Goal: Task Accomplishment & Management: Manage account settings

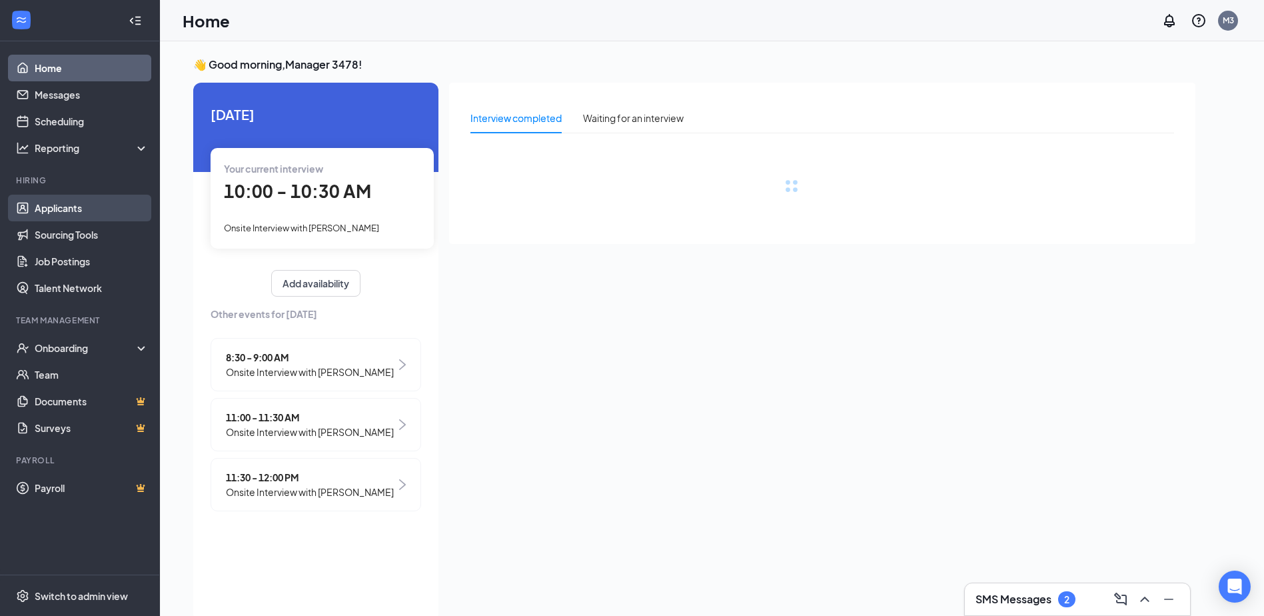
click at [70, 208] on link "Applicants" at bounding box center [92, 208] width 114 height 27
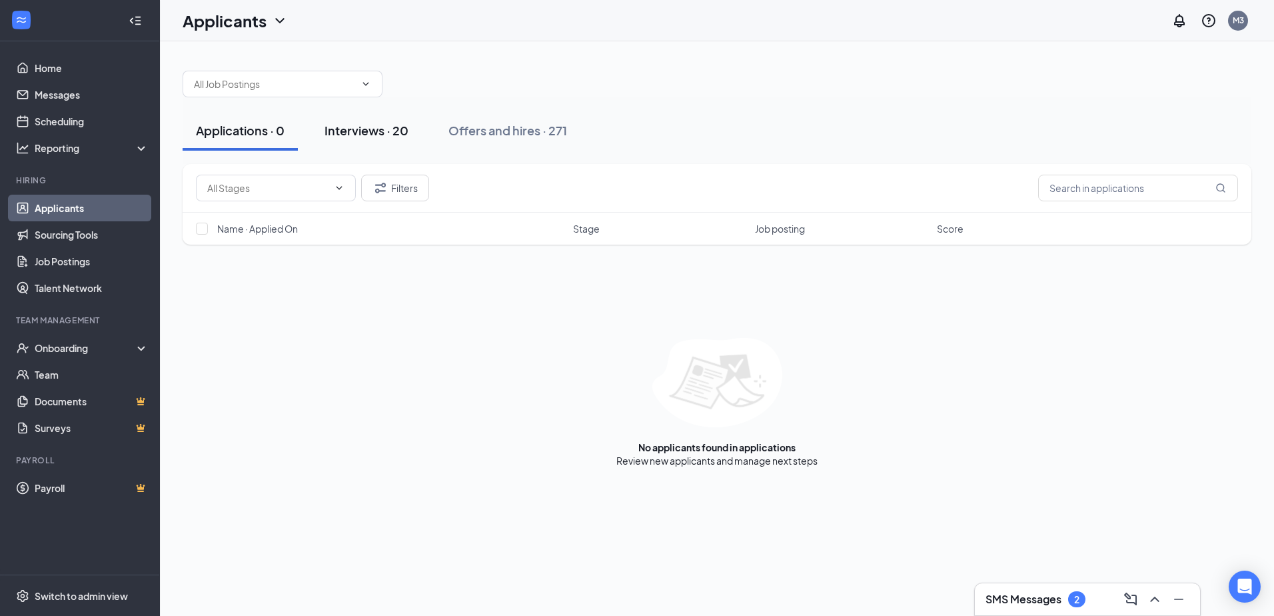
click at [383, 131] on div "Interviews · 20" at bounding box center [366, 130] width 84 height 17
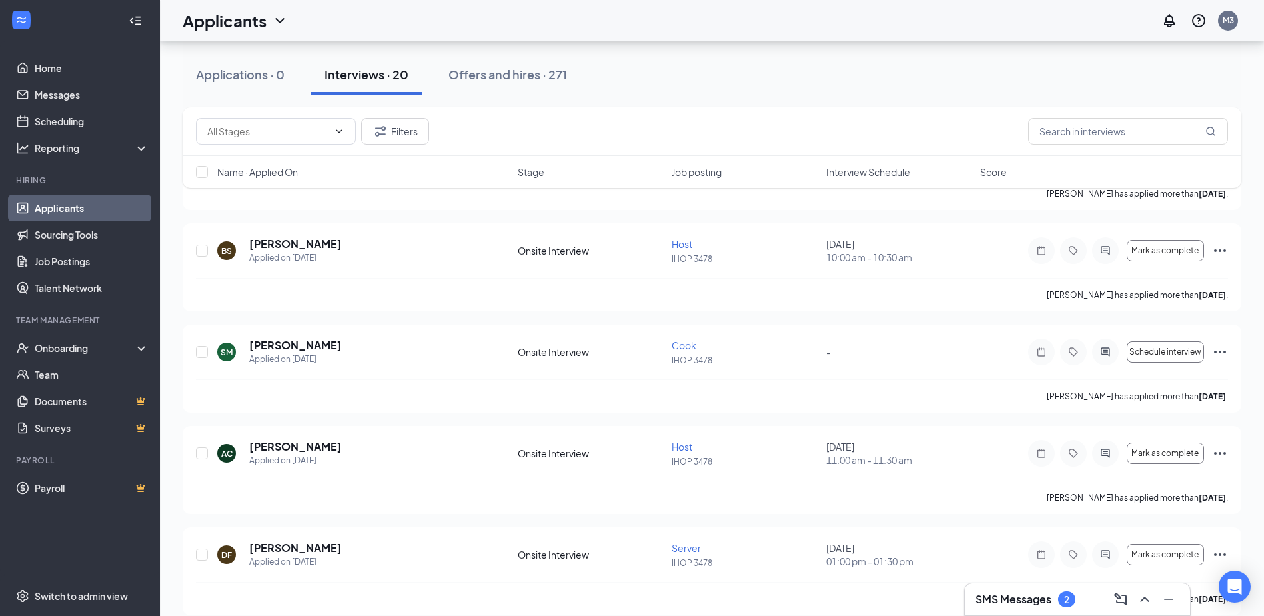
scroll to position [1670, 0]
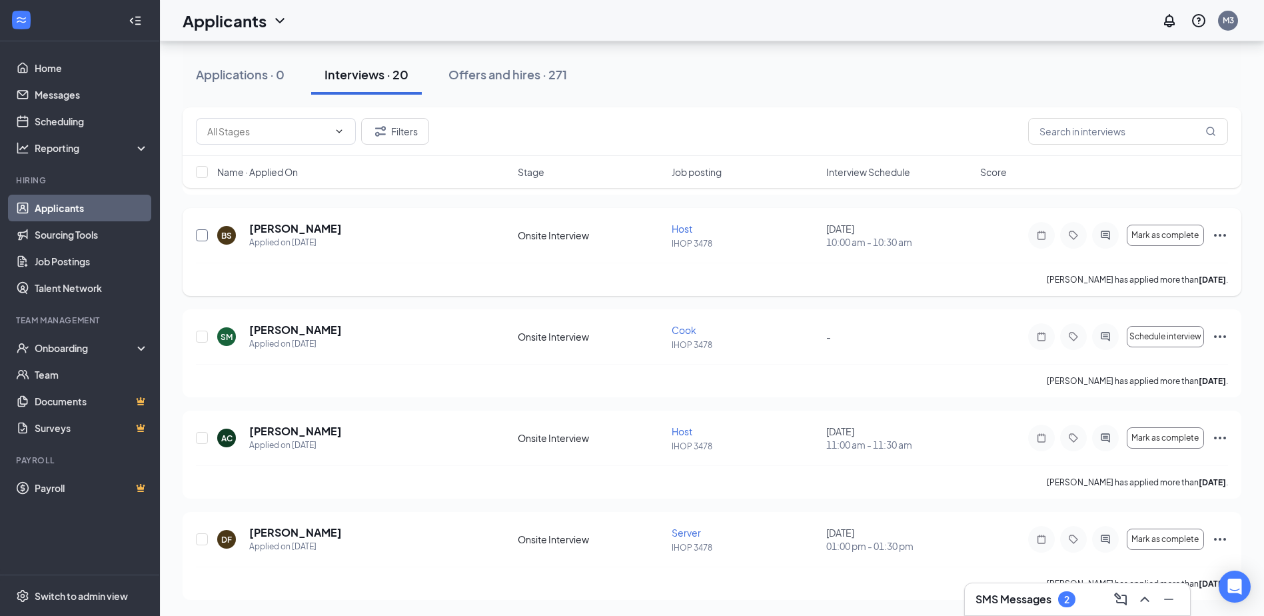
click at [201, 236] on input "checkbox" at bounding box center [202, 235] width 12 height 12
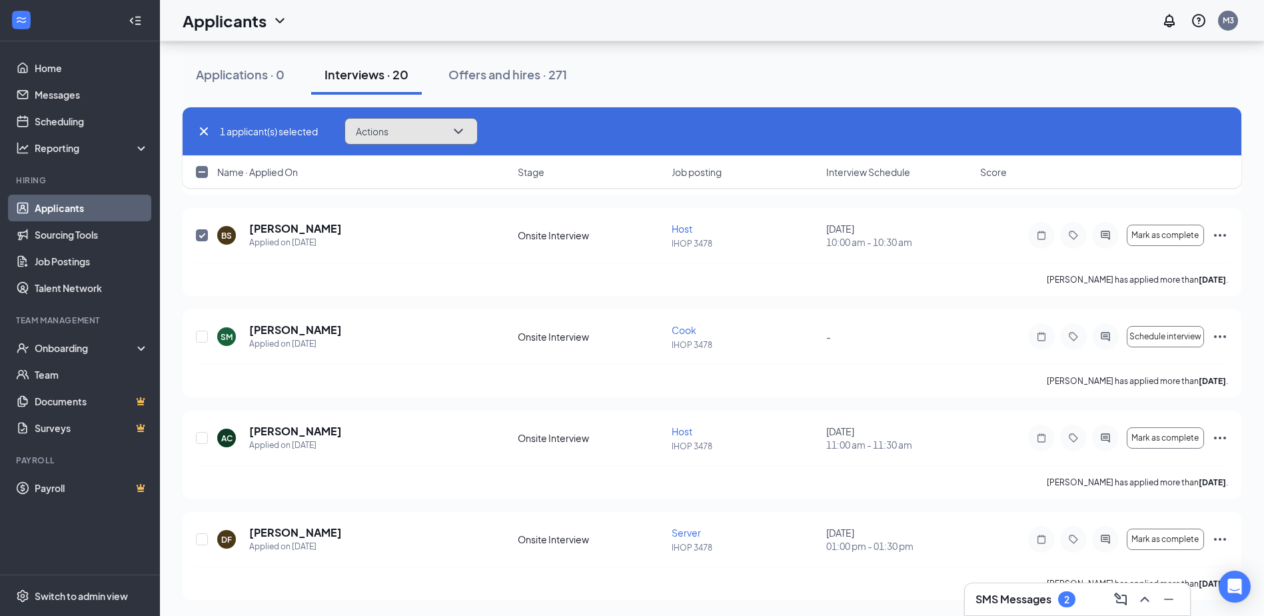
click at [462, 129] on icon "ChevronDown" at bounding box center [458, 131] width 16 height 16
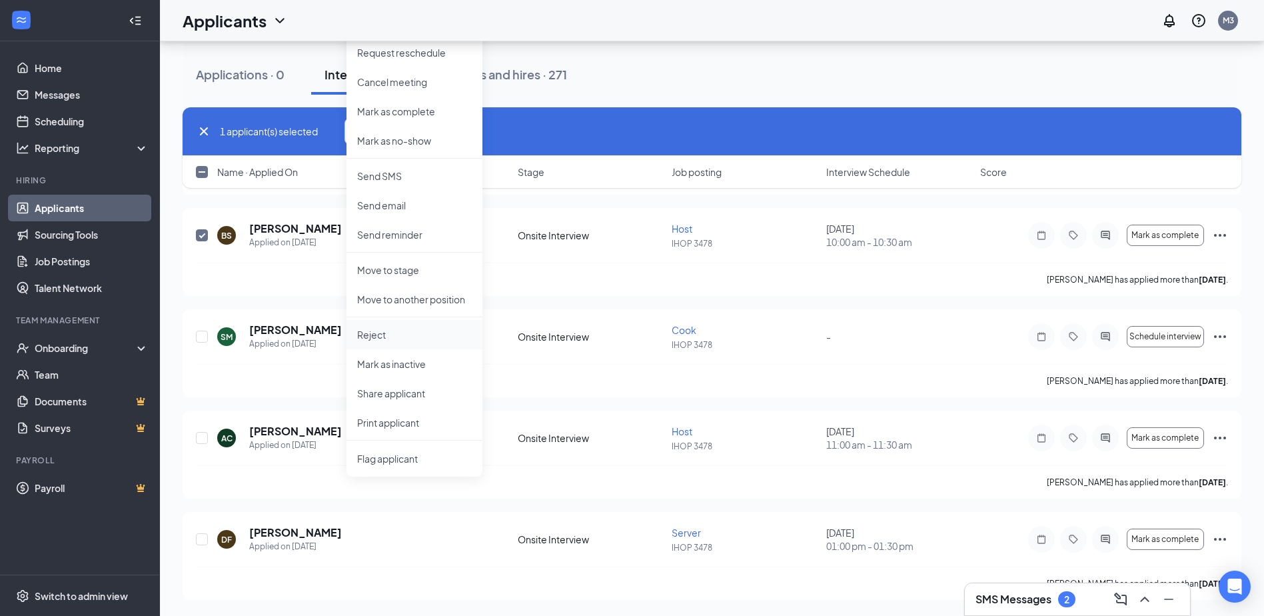
click at [388, 328] on p "Reject" at bounding box center [414, 334] width 115 height 13
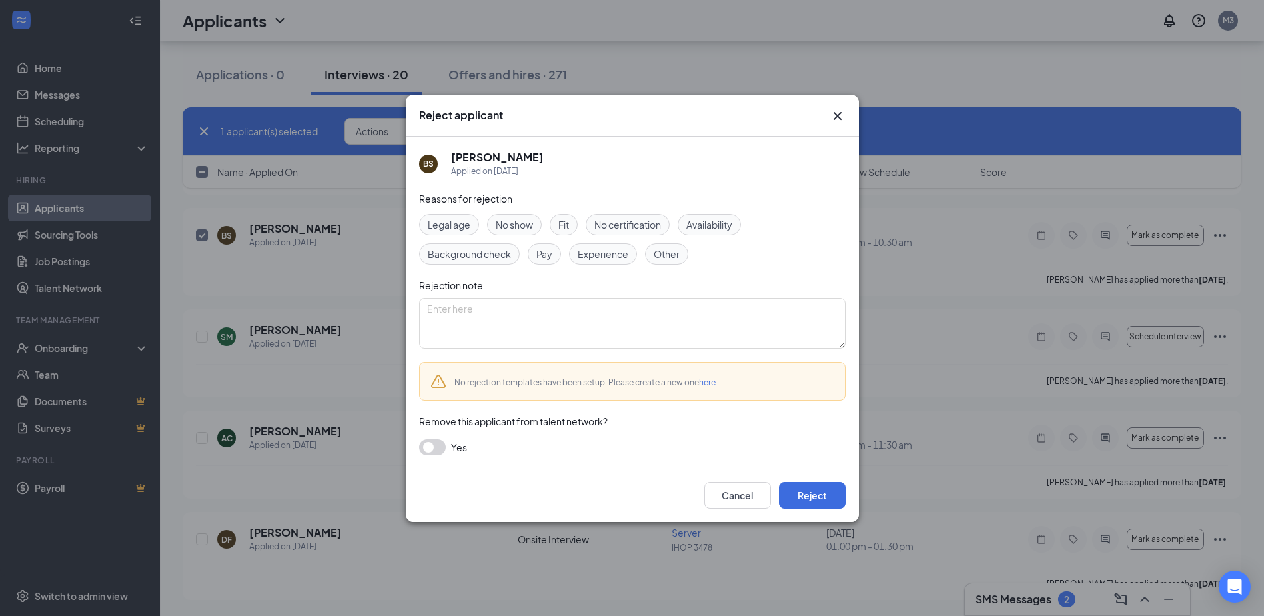
click at [432, 450] on button "button" at bounding box center [432, 447] width 27 height 16
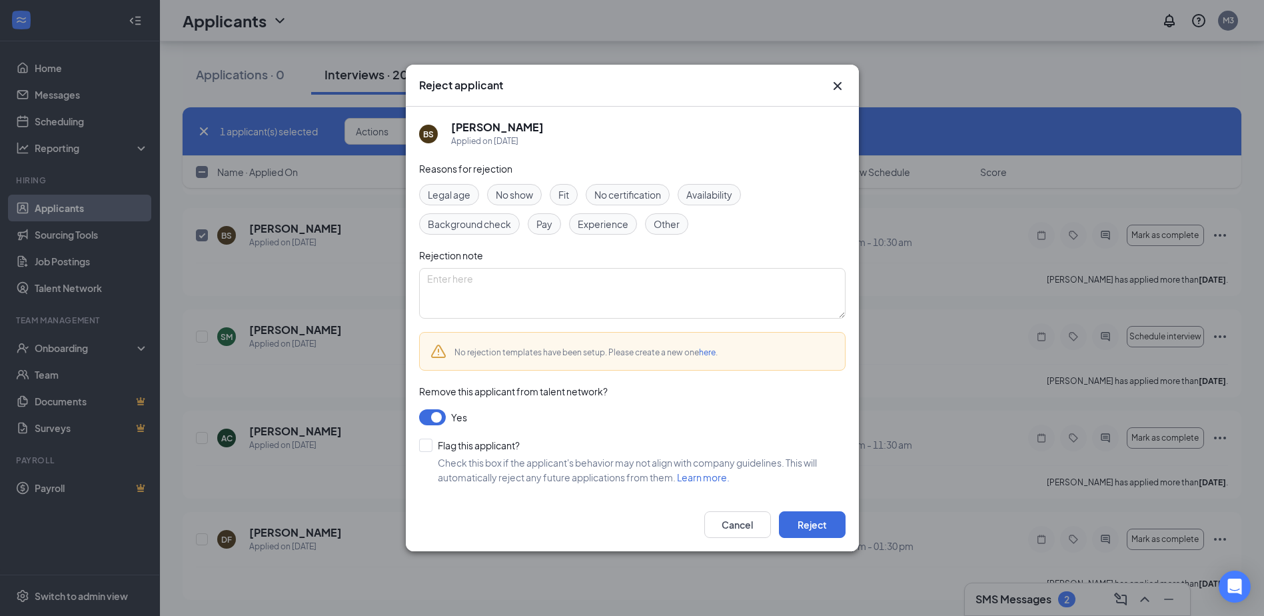
click at [719, 193] on span "Availability" at bounding box center [709, 194] width 46 height 15
click at [818, 516] on button "Reject" at bounding box center [812, 524] width 67 height 27
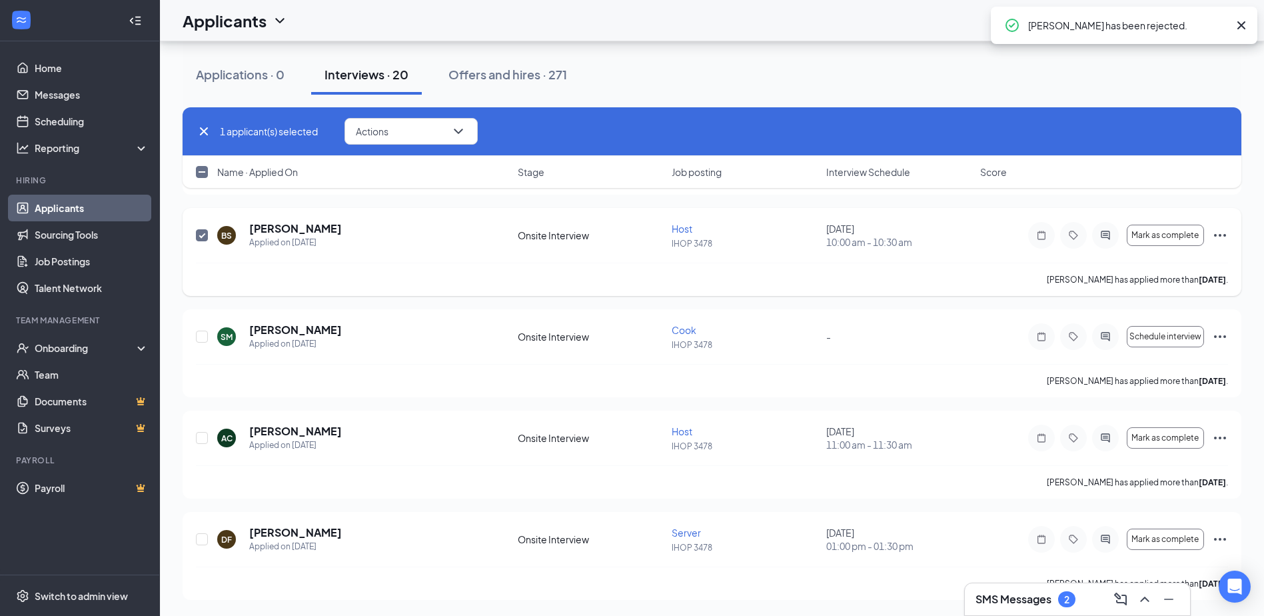
checkbox input "false"
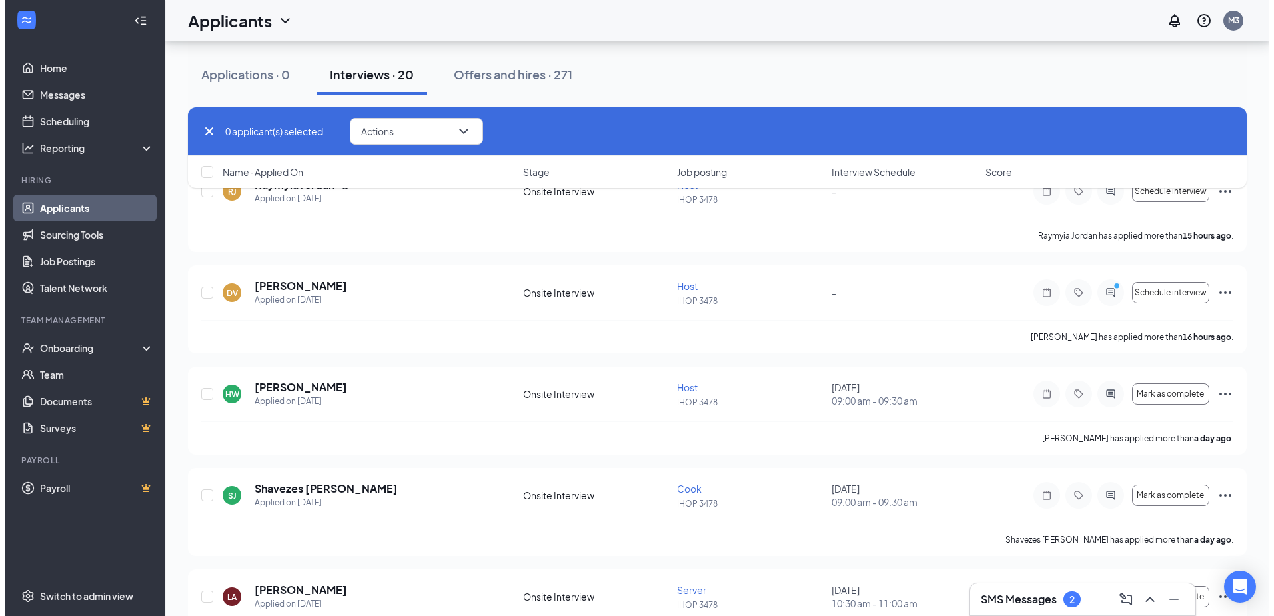
scroll to position [0, 0]
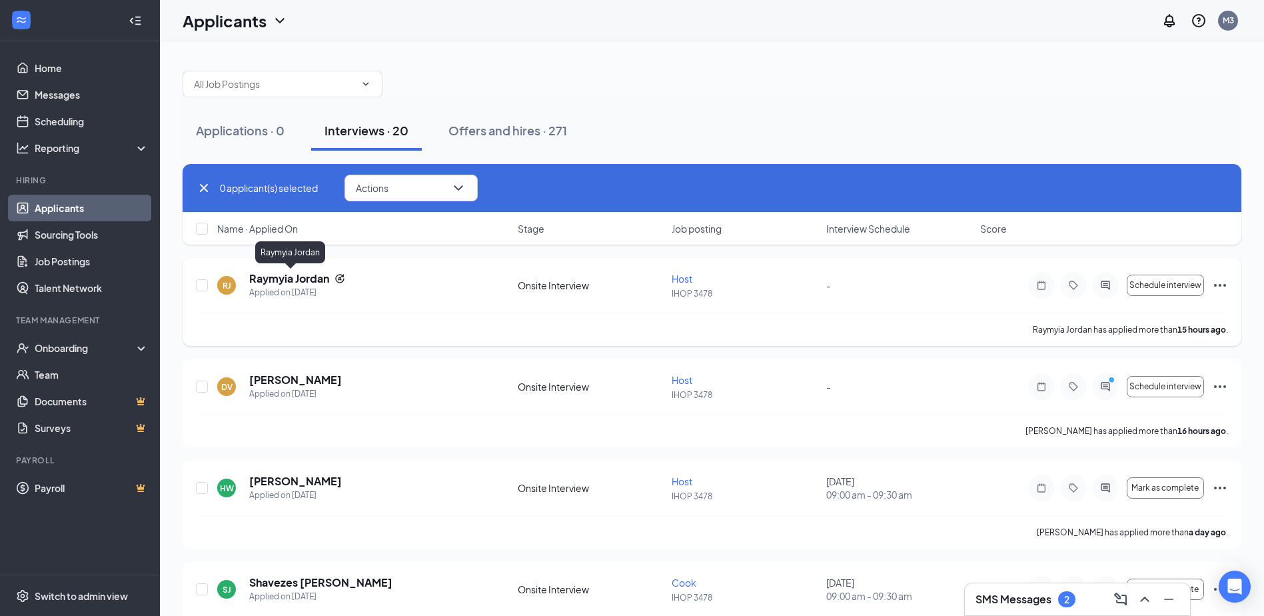
click at [290, 279] on h5 "Raymyia Jordan" at bounding box center [289, 278] width 80 height 15
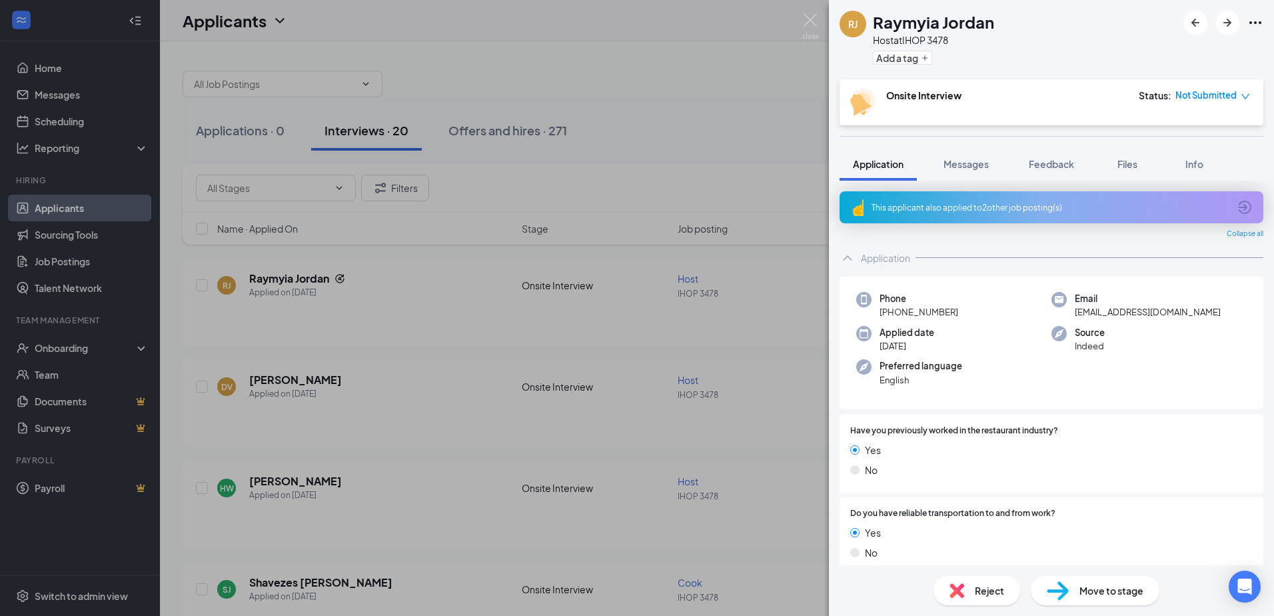
click at [301, 384] on div "RJ Raymyia Jordan Host at IHOP 3478 Add a tag Onsite Interview Status : Not Sub…" at bounding box center [637, 308] width 1274 height 616
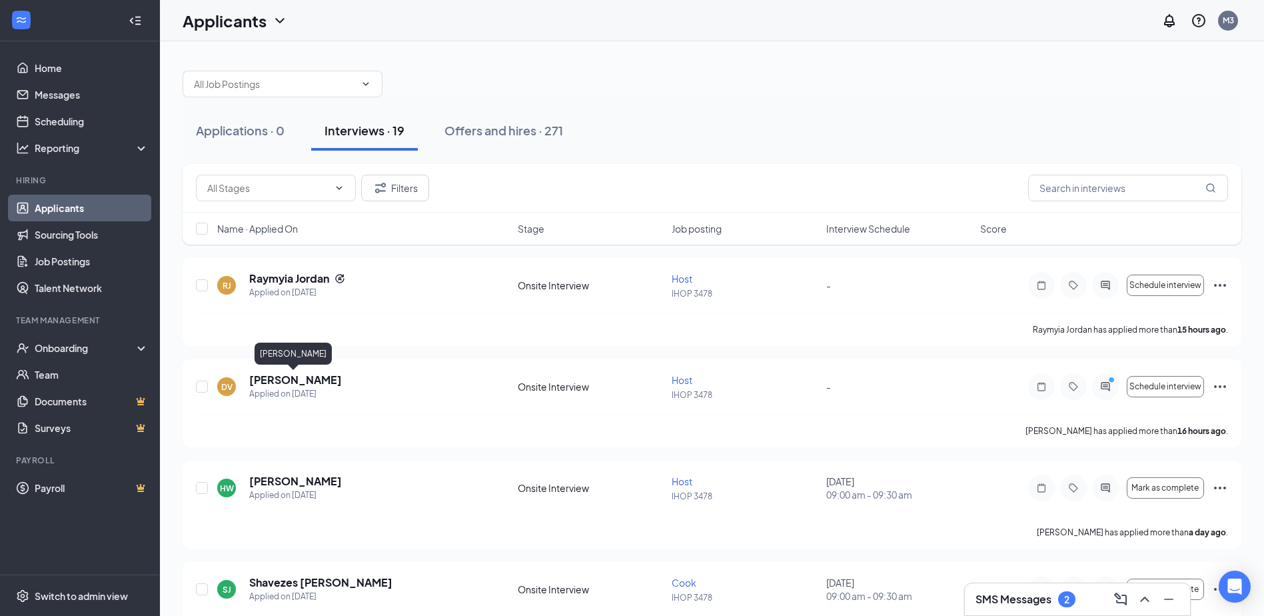
click at [301, 384] on h5 "[PERSON_NAME]" at bounding box center [295, 379] width 93 height 15
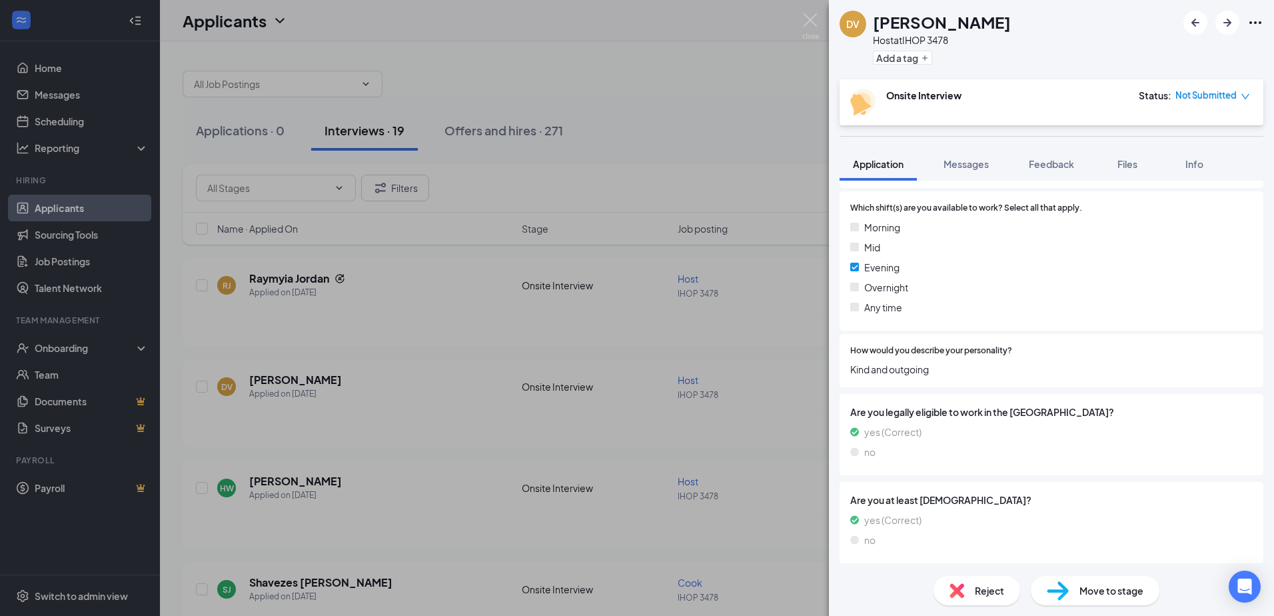
scroll to position [534, 0]
click at [267, 480] on div "DV [PERSON_NAME] Host at IHOP 3478 Add a tag Onsite Interview Status : Not Subm…" at bounding box center [637, 308] width 1274 height 616
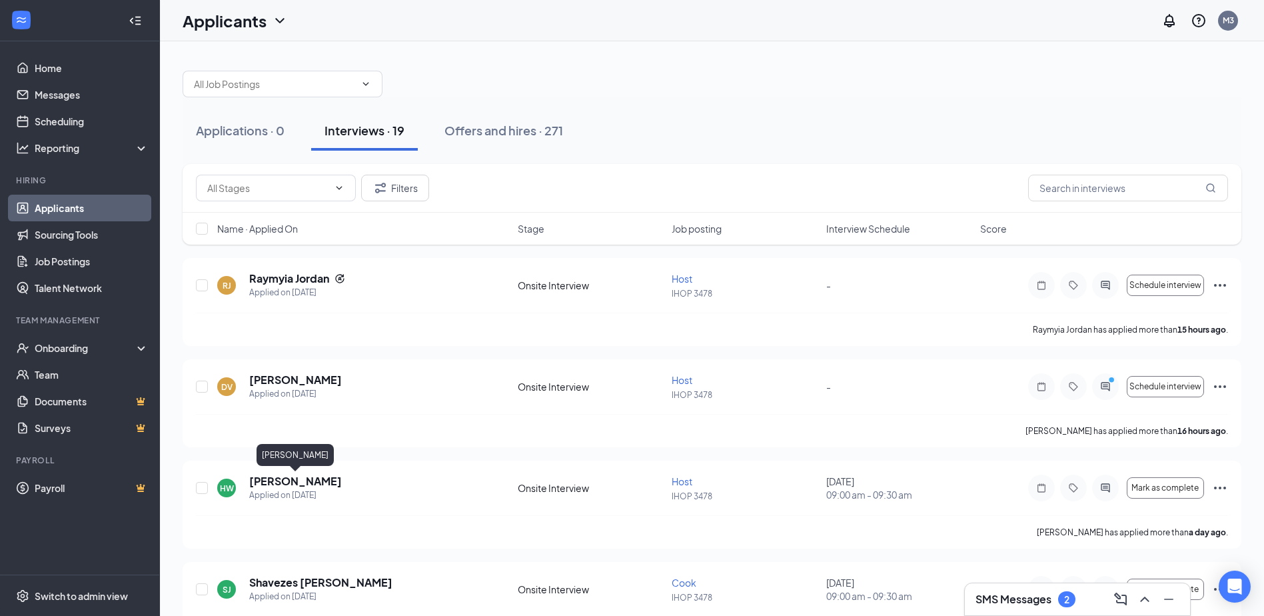
click at [267, 480] on h5 "[PERSON_NAME]" at bounding box center [295, 481] width 93 height 15
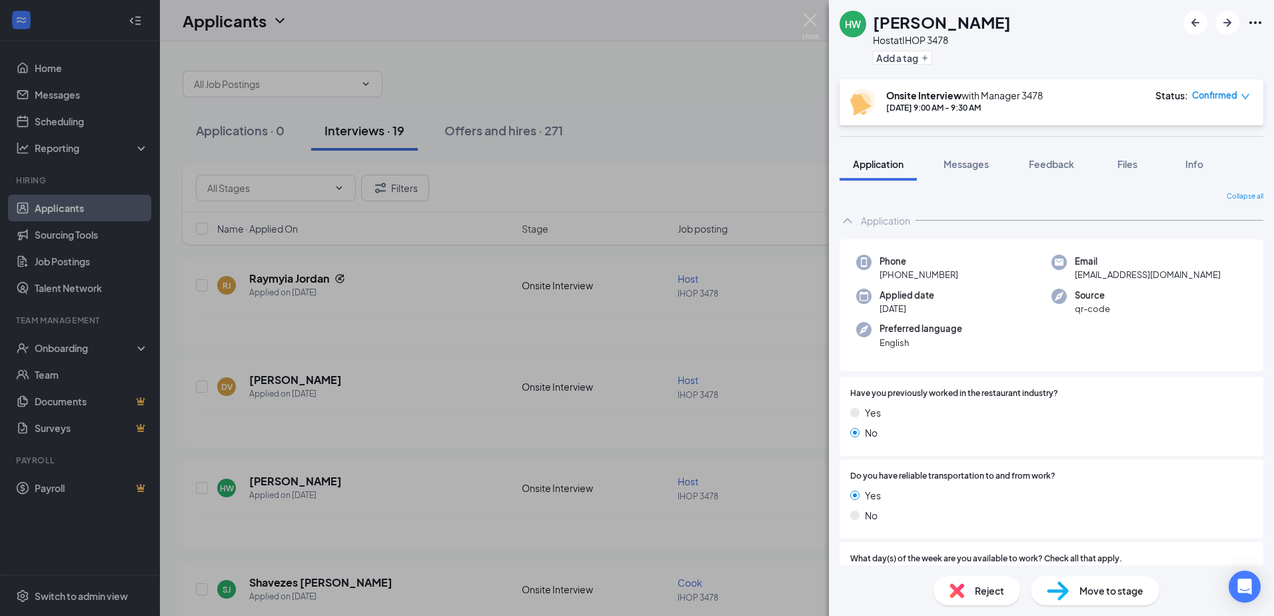
click at [249, 588] on div "HW [PERSON_NAME] Host at IHOP 3478 Add a tag Onsite Interview with Manager [DAT…" at bounding box center [637, 308] width 1274 height 616
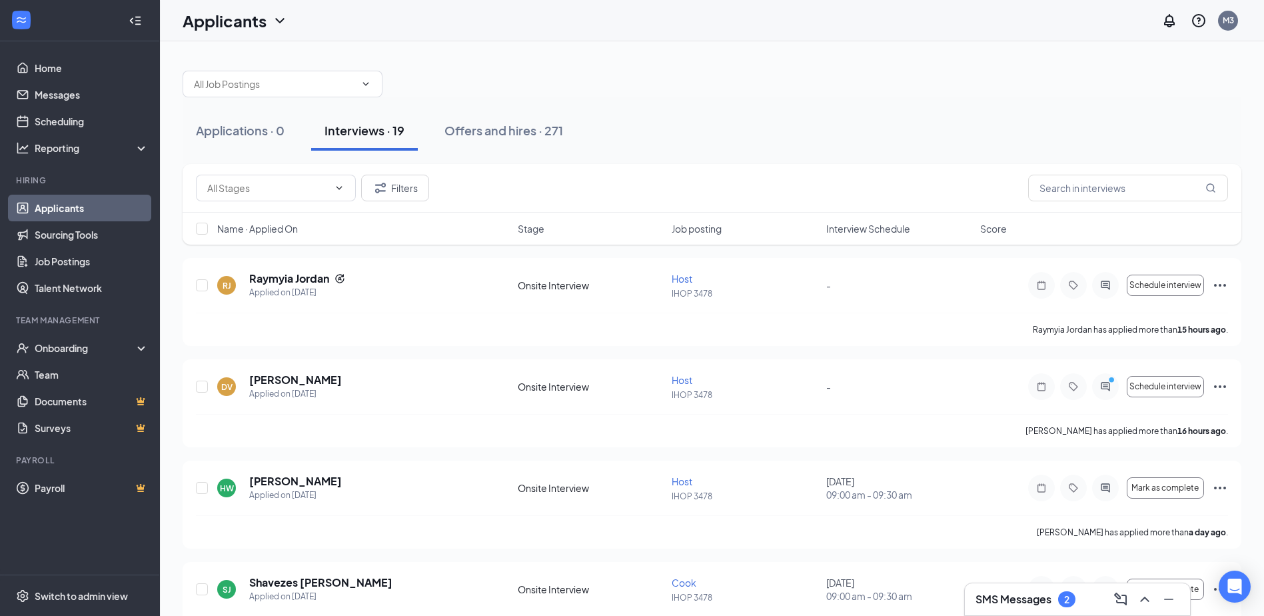
click at [249, 588] on div "SJ Shavezes [PERSON_NAME] Applied on [DATE]" at bounding box center [363, 589] width 293 height 28
click at [265, 585] on h5 "Shavezes [PERSON_NAME]" at bounding box center [320, 582] width 143 height 15
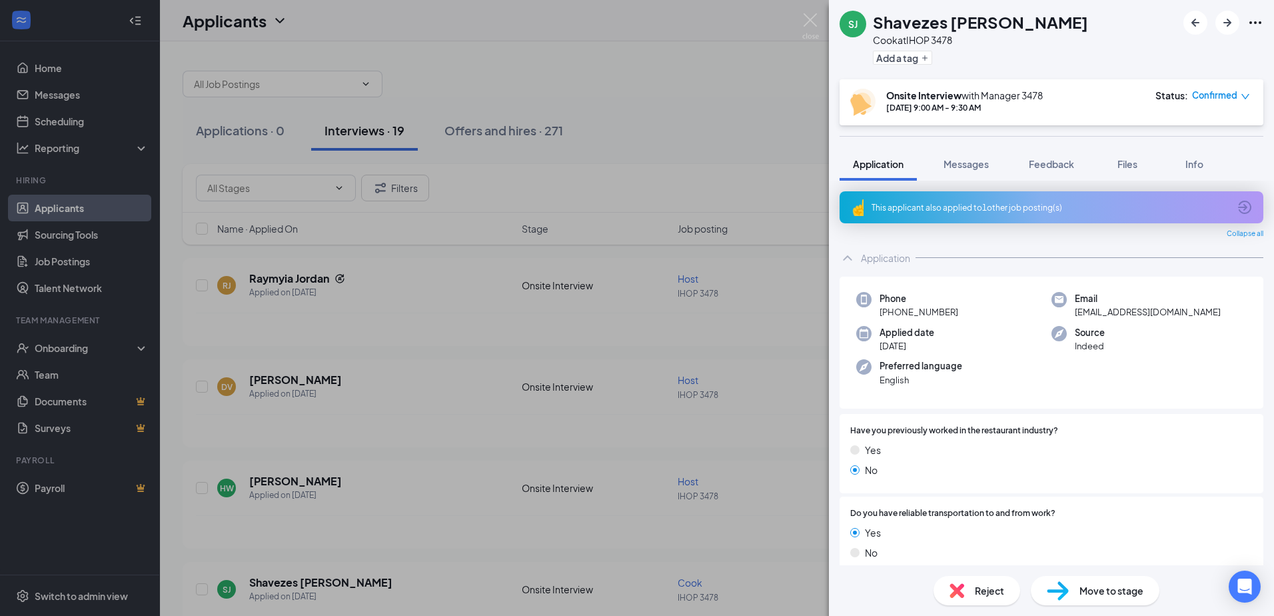
click at [520, 432] on div "SJ Shavezes [PERSON_NAME] [PERSON_NAME] at IHOP 3478 Add a tag Onsite Interview…" at bounding box center [637, 308] width 1274 height 616
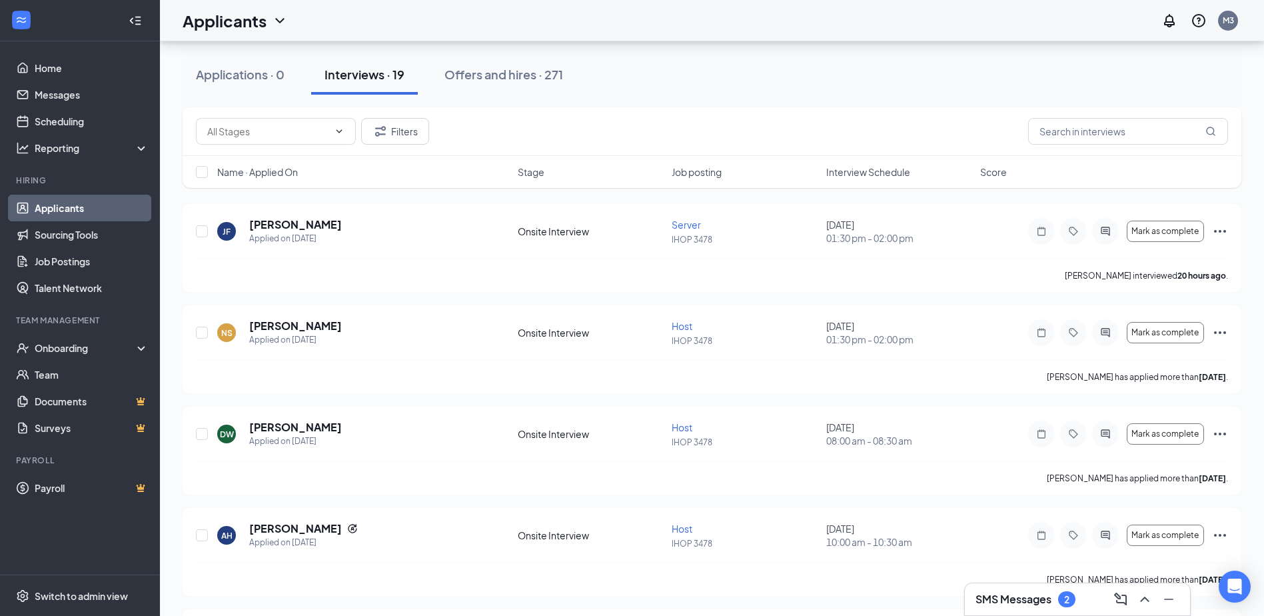
scroll to position [866, 0]
click at [200, 229] on input "checkbox" at bounding box center [202, 229] width 12 height 12
checkbox input "true"
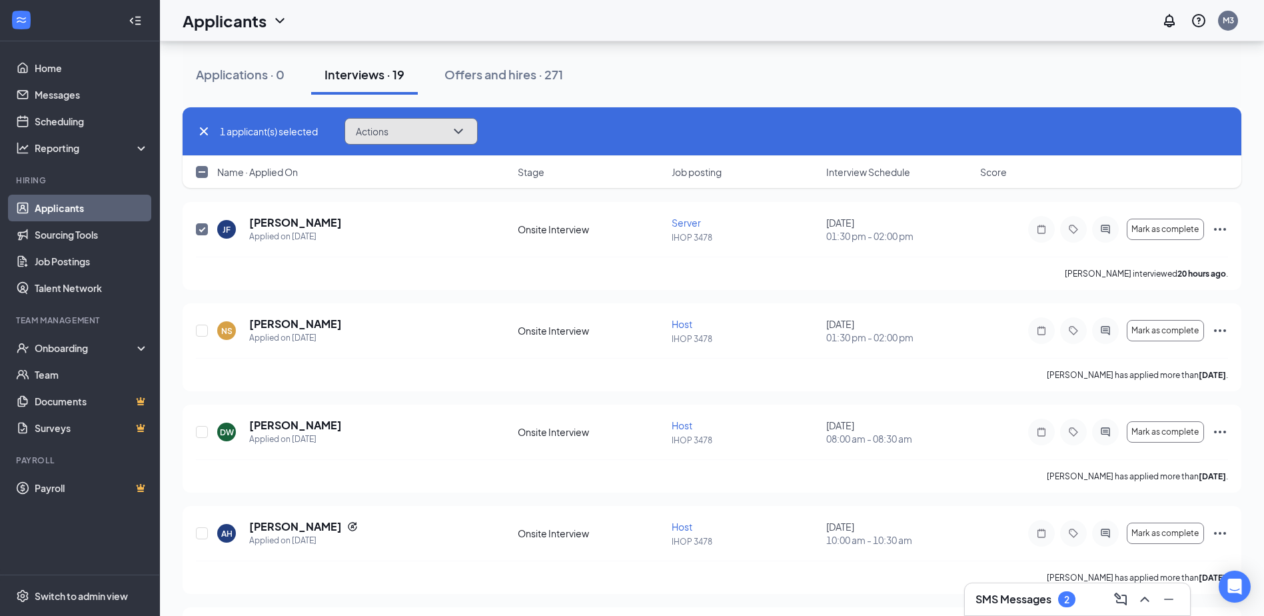
click at [462, 128] on icon "ChevronDown" at bounding box center [458, 131] width 16 height 16
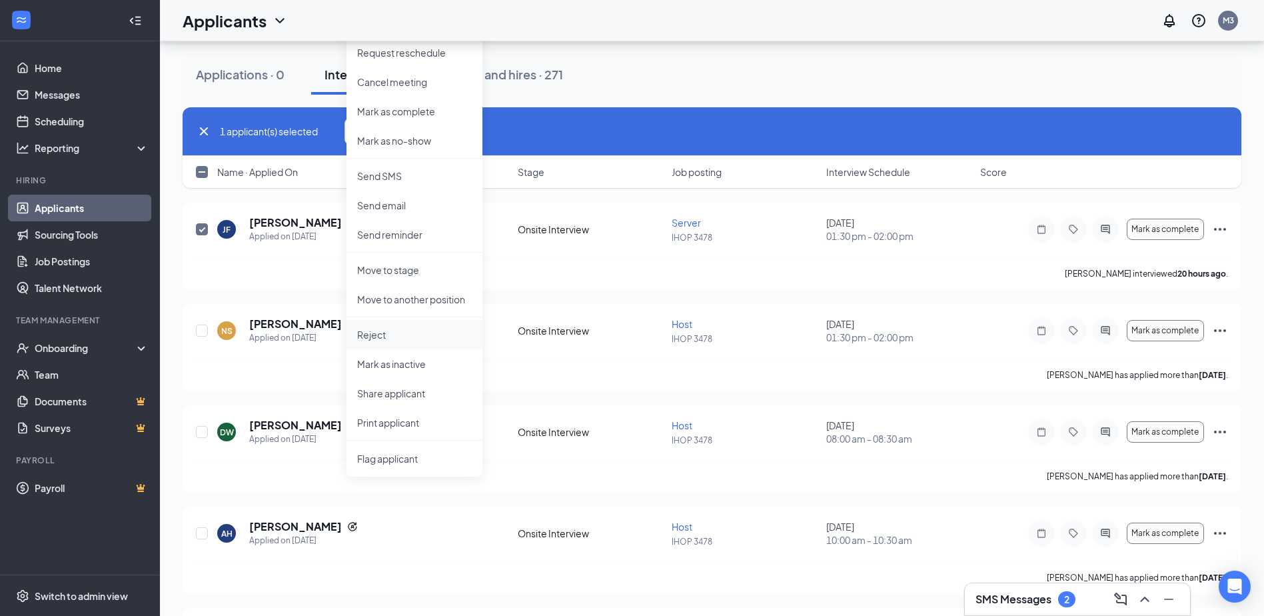
click at [377, 336] on p "Reject" at bounding box center [414, 334] width 115 height 13
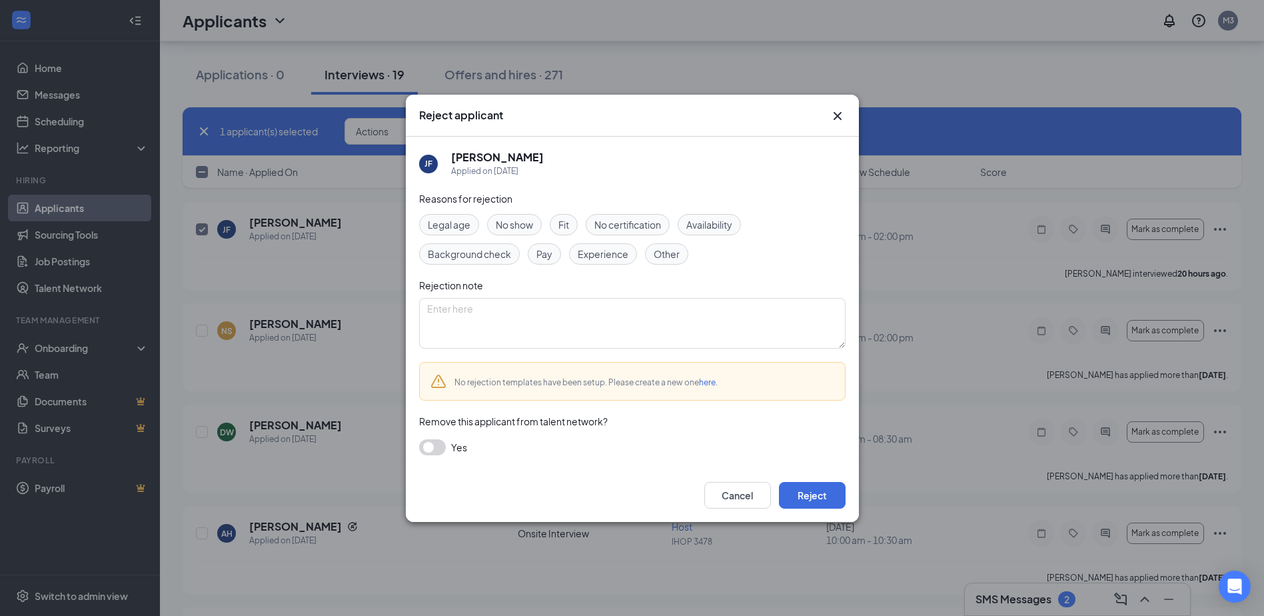
click at [434, 446] on button "button" at bounding box center [432, 447] width 27 height 16
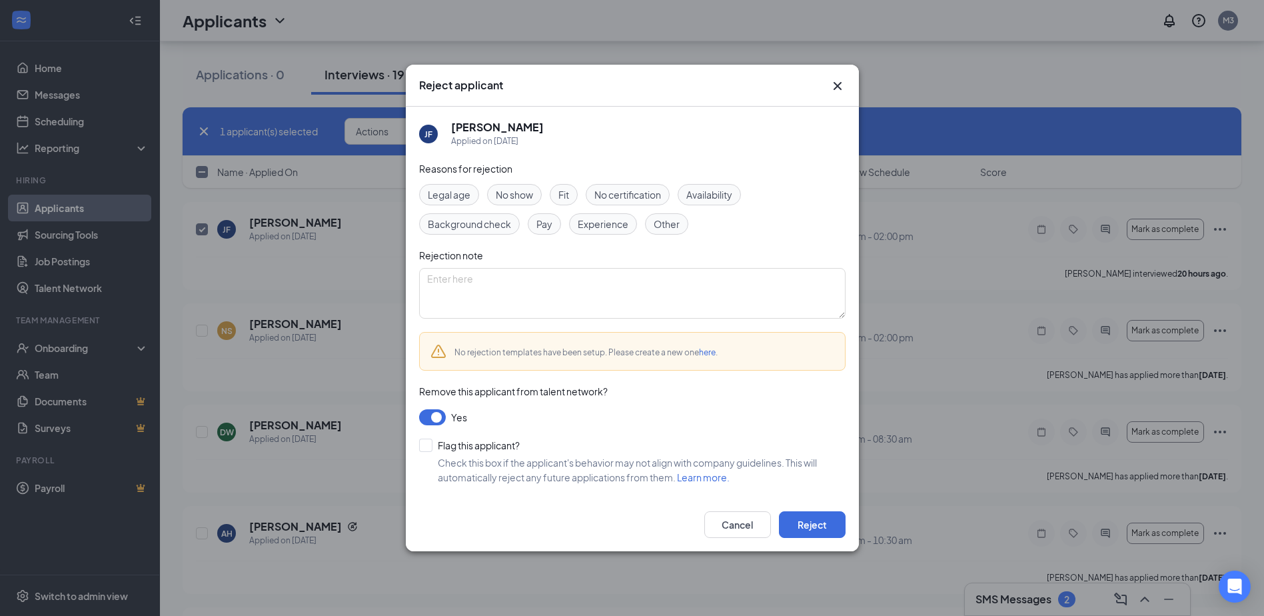
click at [569, 193] on span "Fit" at bounding box center [563, 194] width 11 height 15
click at [794, 527] on button "Reject" at bounding box center [812, 524] width 67 height 27
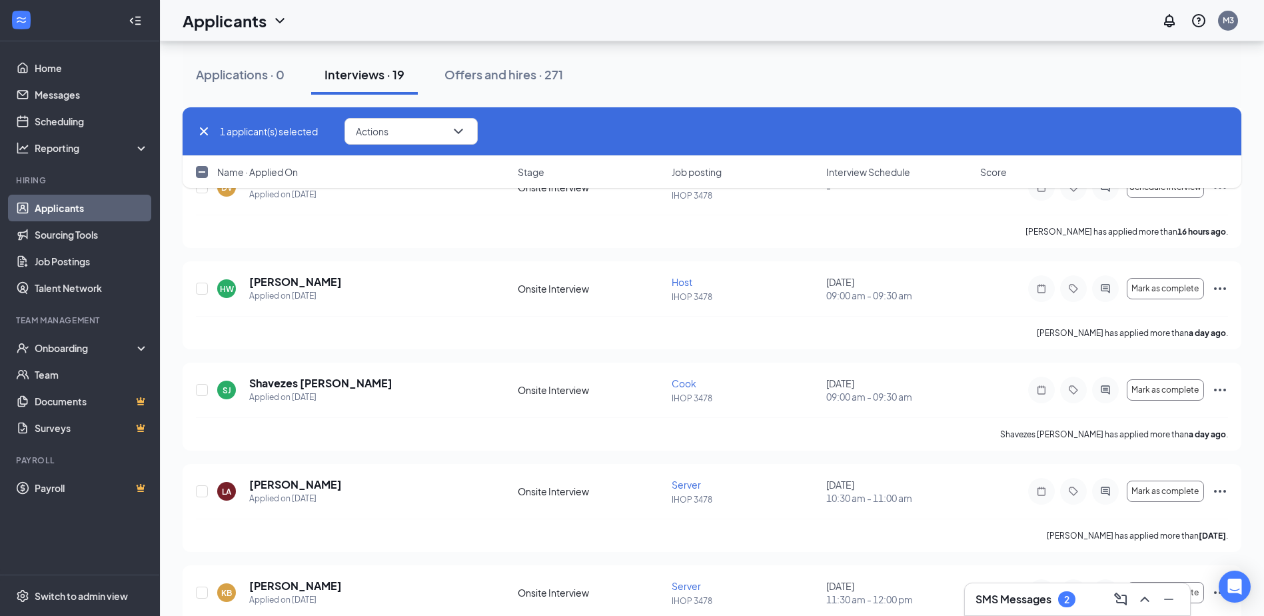
scroll to position [0, 0]
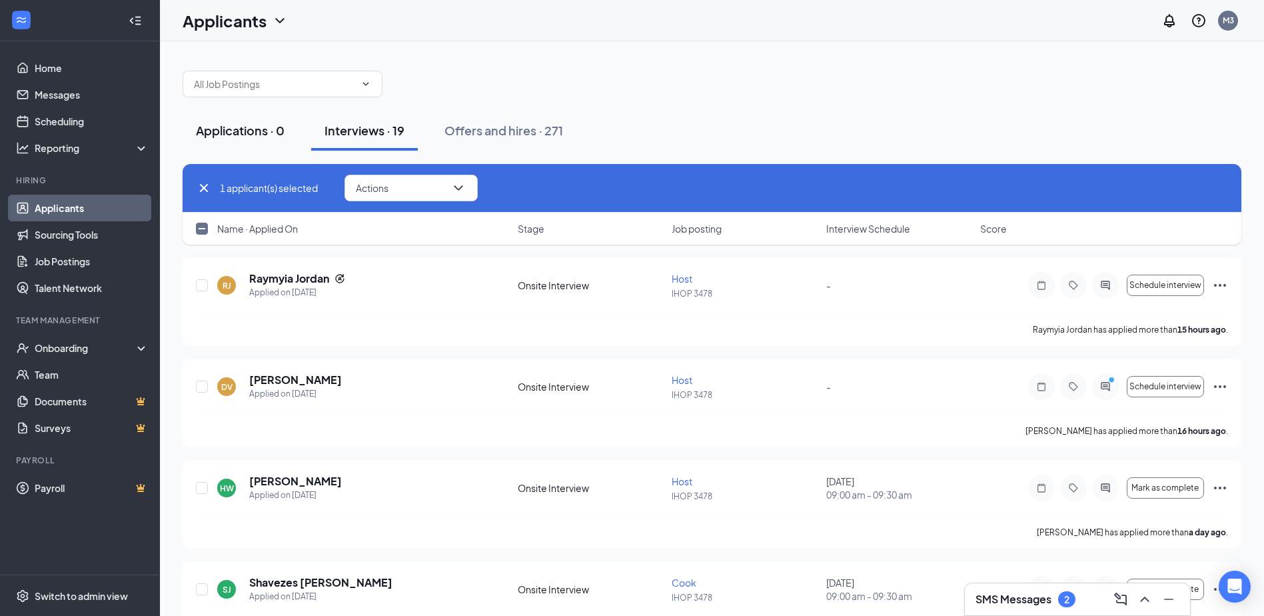
click at [251, 125] on div "Applications · 0" at bounding box center [240, 130] width 89 height 17
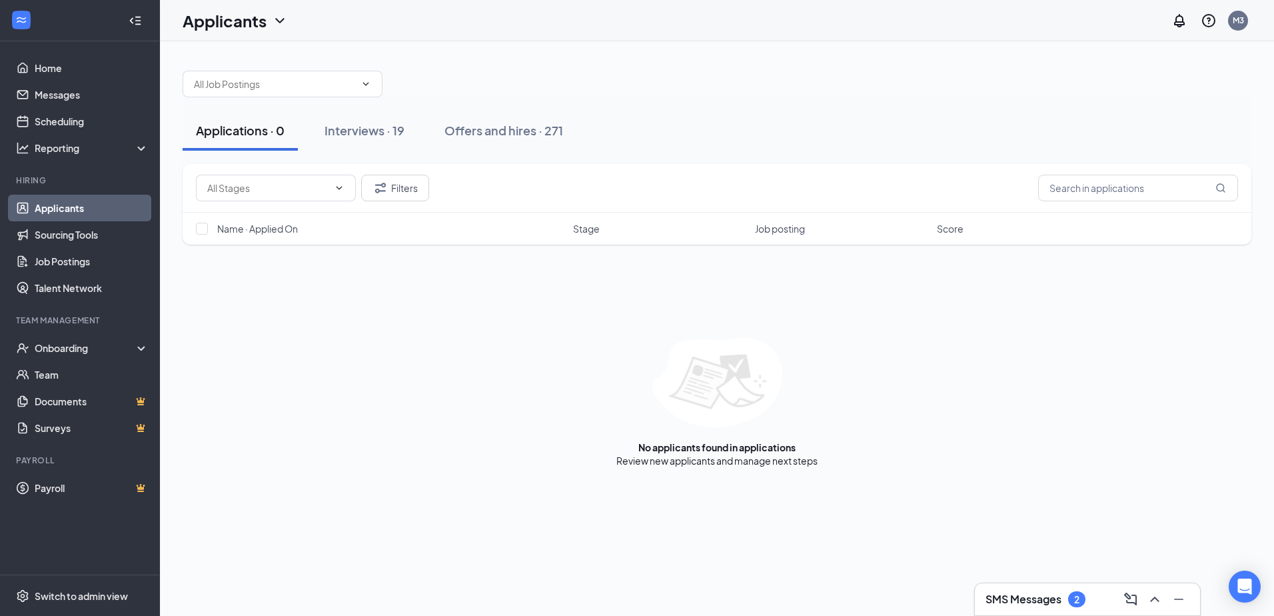
click at [247, 127] on div "Applications · 0" at bounding box center [240, 130] width 89 height 17
click at [367, 127] on div "Interviews · 19" at bounding box center [364, 130] width 80 height 17
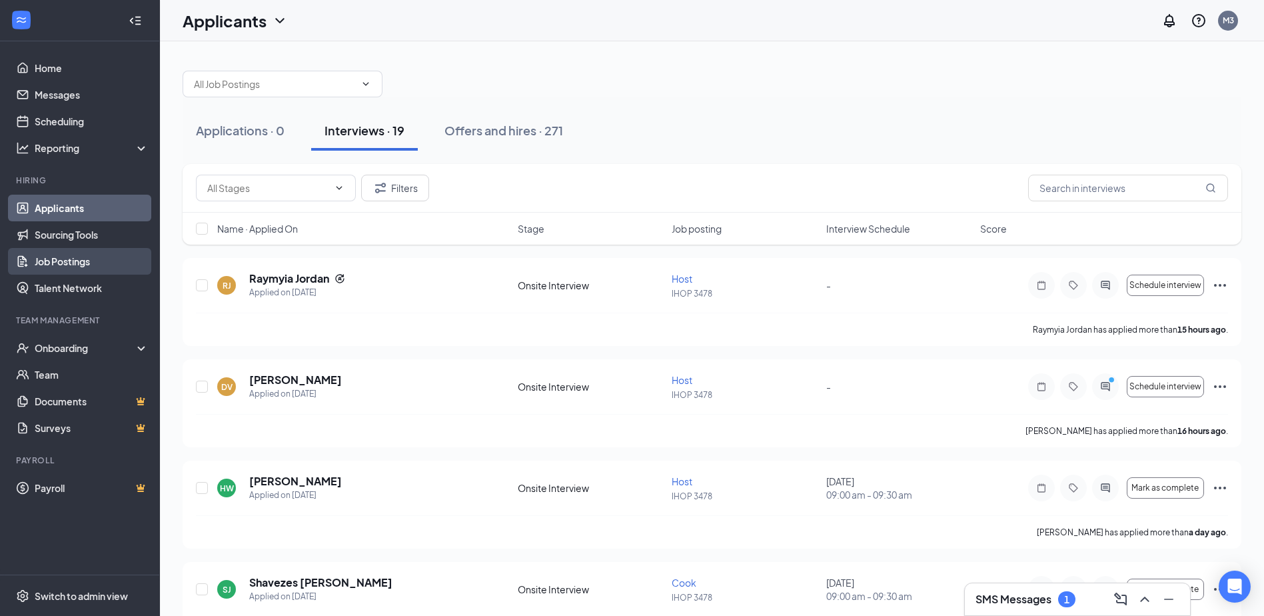
click at [75, 259] on link "Job Postings" at bounding box center [92, 261] width 114 height 27
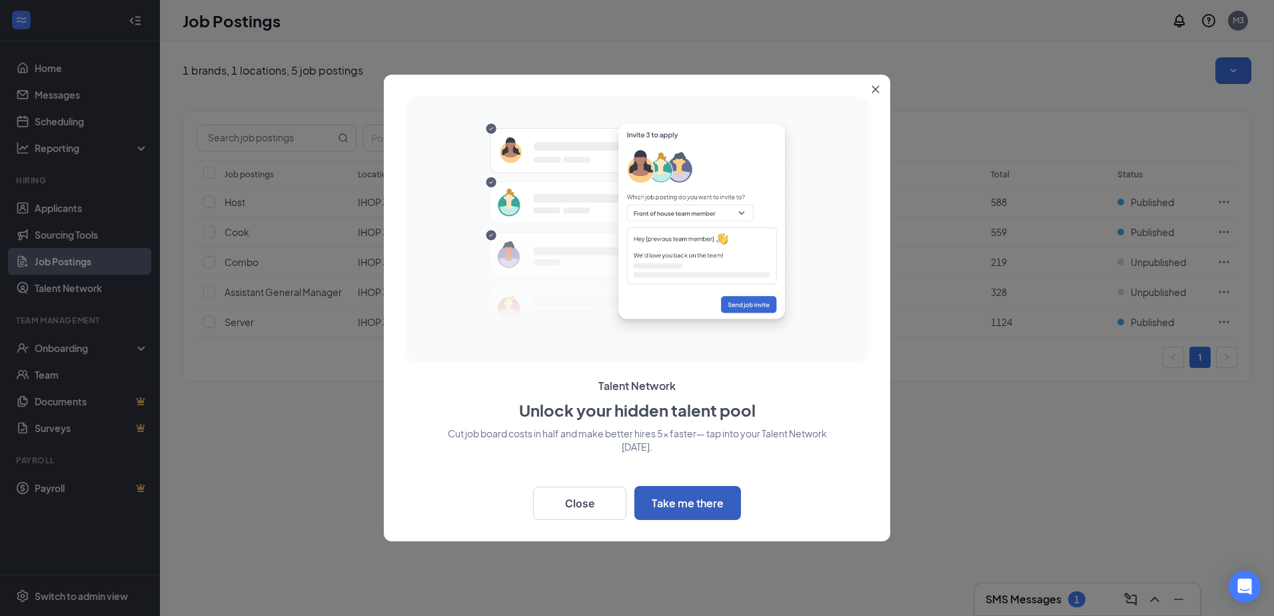
click at [686, 492] on button "Take me there" at bounding box center [687, 503] width 107 height 34
